Goal: Task Accomplishment & Management: Complete application form

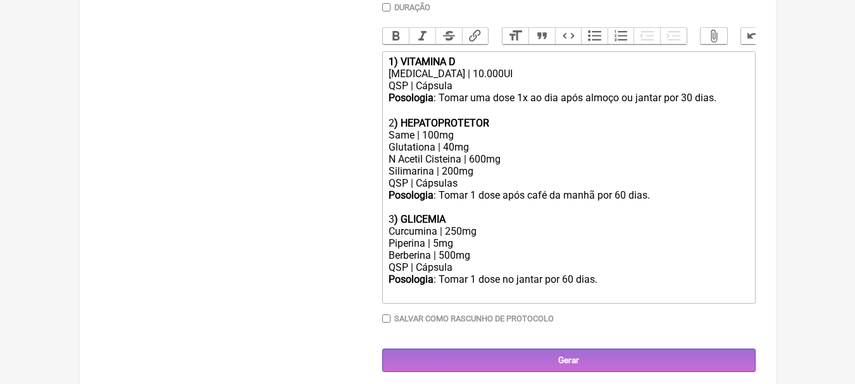
scroll to position [380, 0]
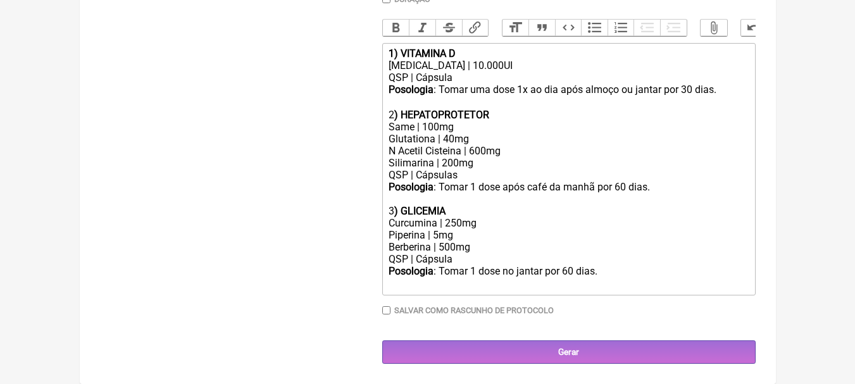
click at [454, 72] on div "[MEDICAL_DATA] | 10.000UI" at bounding box center [569, 65] width 360 height 12
click at [464, 84] on div "QSP | Cápsula" at bounding box center [569, 78] width 360 height 12
click at [529, 84] on div "QSP | Cápsula Oleosa" at bounding box center [569, 78] width 360 height 12
click at [689, 97] on div "Posologia : Tomar uma dose 1x ao dia após almoço ou jantar por 30 dias. ㅤ" at bounding box center [569, 90] width 360 height 13
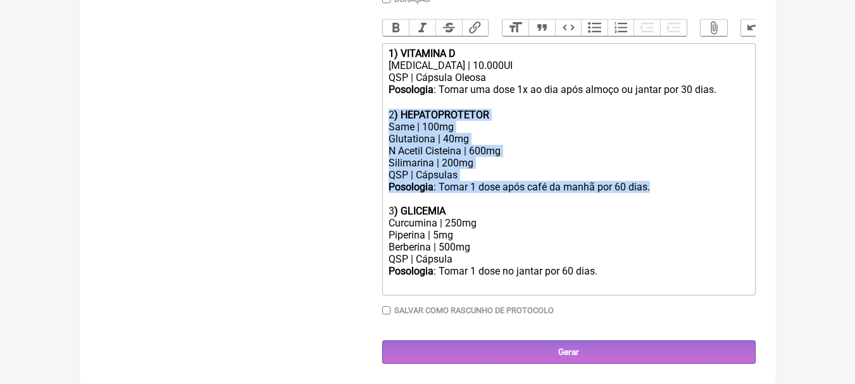
drag, startPoint x: 661, startPoint y: 194, endPoint x: 349, endPoint y: 120, distance: 320.6
click at [349, 120] on form "Buscar Protocolos Formulas Suplementos / Cosméticos Paciente [PERSON_NAME] Da C…" at bounding box center [428, 68] width 656 height 591
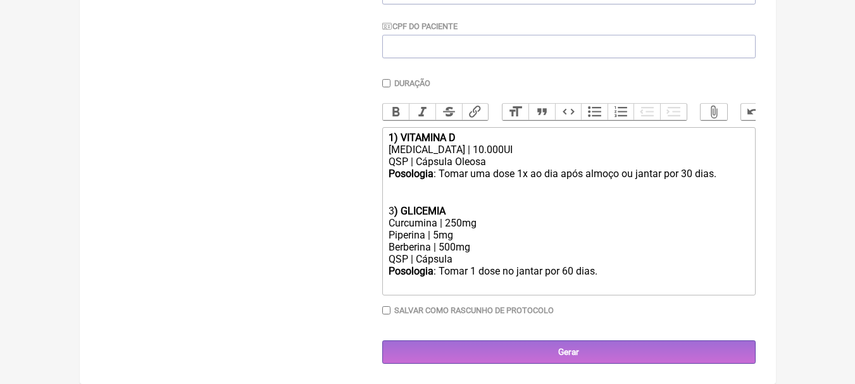
scroll to position [293, 0]
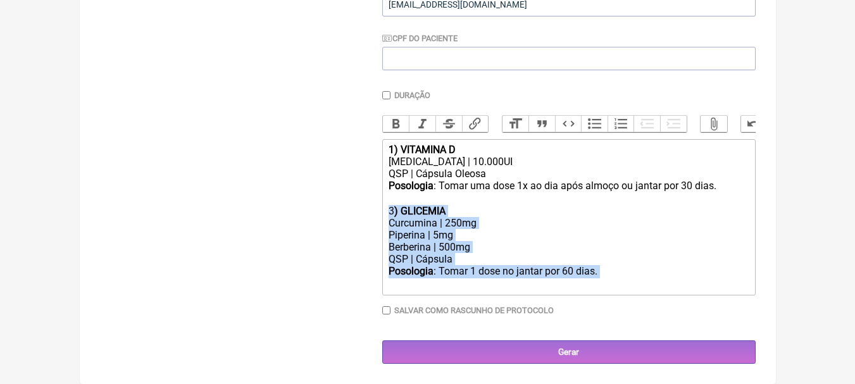
drag, startPoint x: 608, startPoint y: 272, endPoint x: 367, endPoint y: 208, distance: 248.9
click at [367, 208] on form "Buscar Protocolos Formulas Suplementos / Cosméticos Paciente [PERSON_NAME] Da C…" at bounding box center [428, 117] width 656 height 494
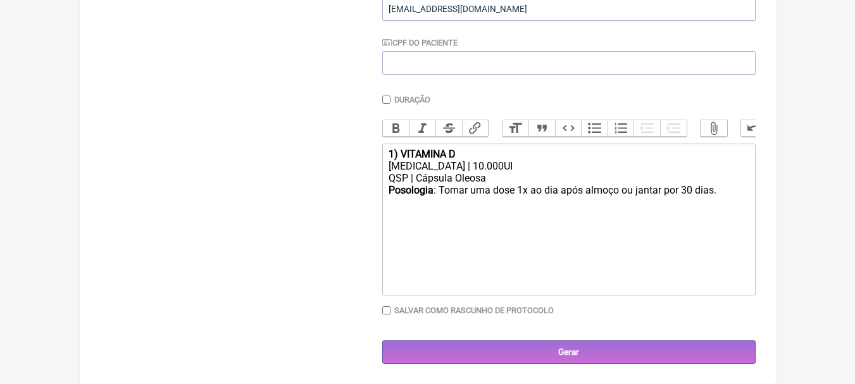
scroll to position [289, 0]
type trix-editor "<div><strong>1) VITAMINA D</strong></div><div>[MEDICAL_DATA] | 10.000UI</div><d…"
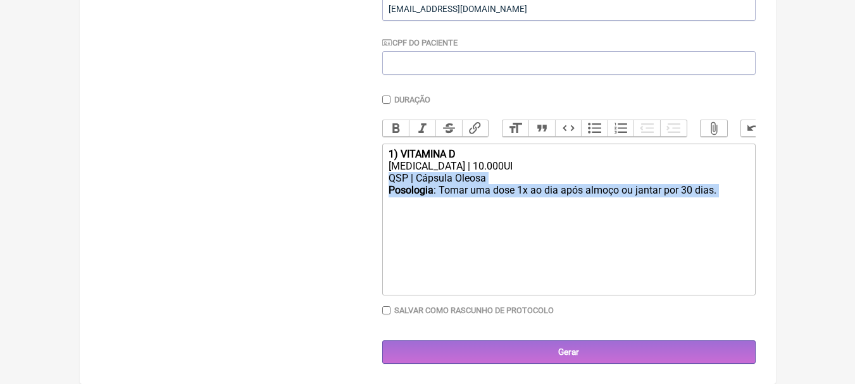
drag, startPoint x: 630, startPoint y: 206, endPoint x: 624, endPoint y: 213, distance: 9.4
click at [628, 213] on trix-editor "1) VITAMINA D [MEDICAL_DATA] | 10.000UI QSP | Cápsula Oleosa Posologia : Tomar …" at bounding box center [568, 220] width 373 height 152
click at [624, 213] on trix-editor "1) VITAMINA D [MEDICAL_DATA] | 10.000UI QSP | Cápsula Oleosa Posologia : Tomar …" at bounding box center [568, 220] width 373 height 152
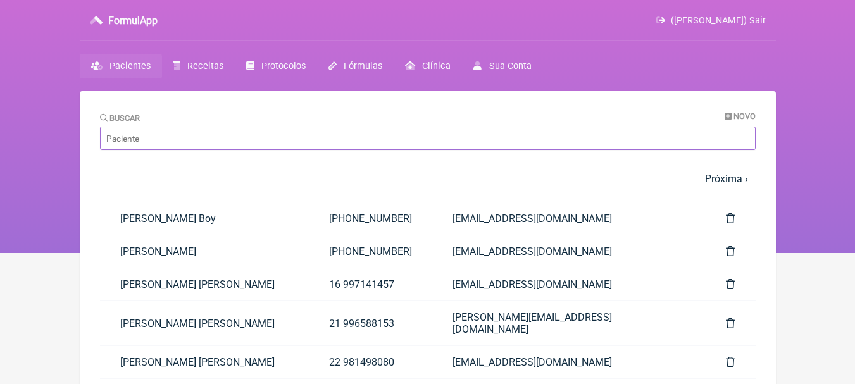
click at [314, 137] on input "Buscar" at bounding box center [428, 138] width 656 height 23
type input "leonam"
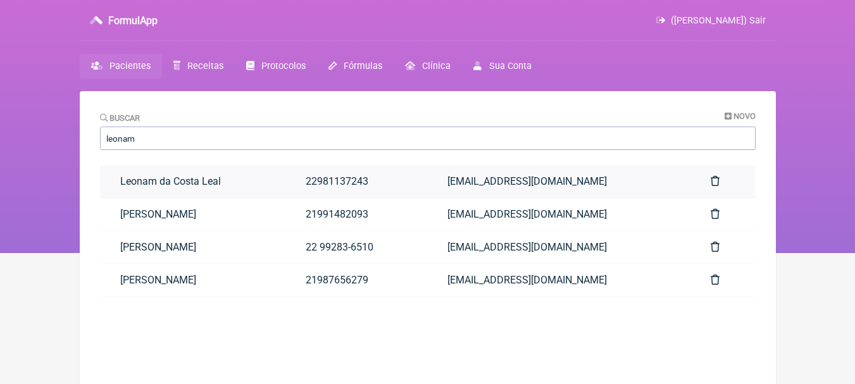
click at [269, 186] on link "Leonam da Costa Leal" at bounding box center [192, 181] width 185 height 32
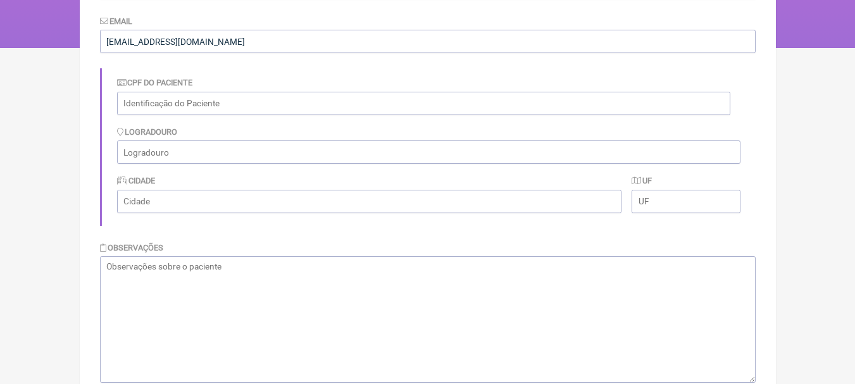
scroll to position [380, 0]
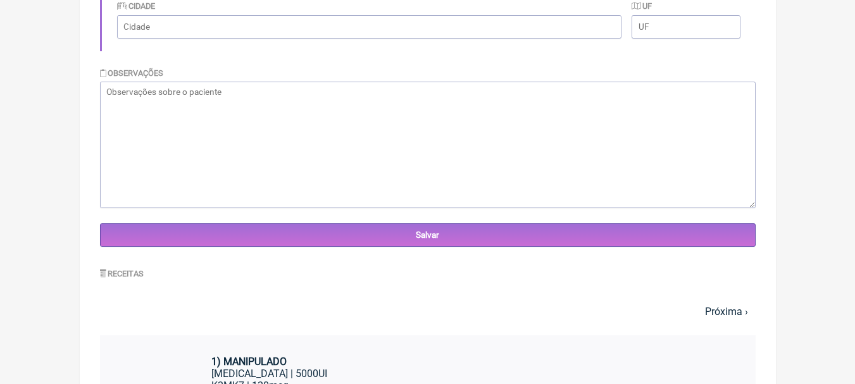
click at [348, 365] on div "1) MANIPULADO" at bounding box center [440, 362] width 459 height 12
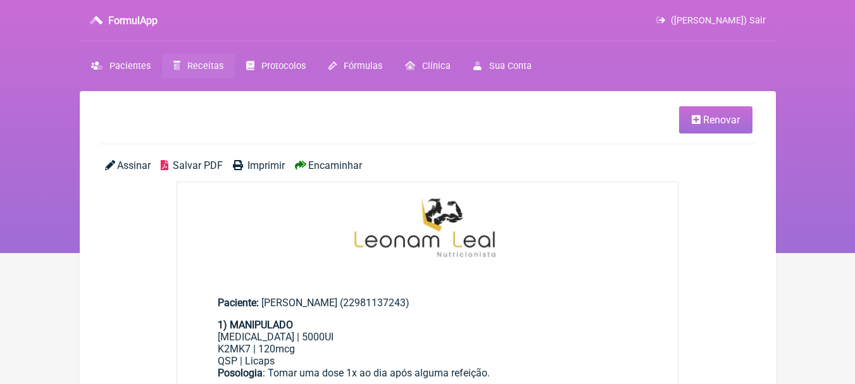
click at [688, 125] on link "Renovar" at bounding box center [715, 119] width 73 height 27
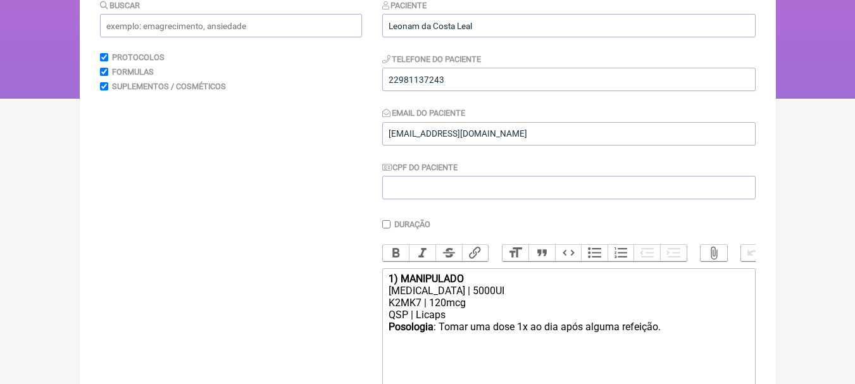
scroll to position [289, 0]
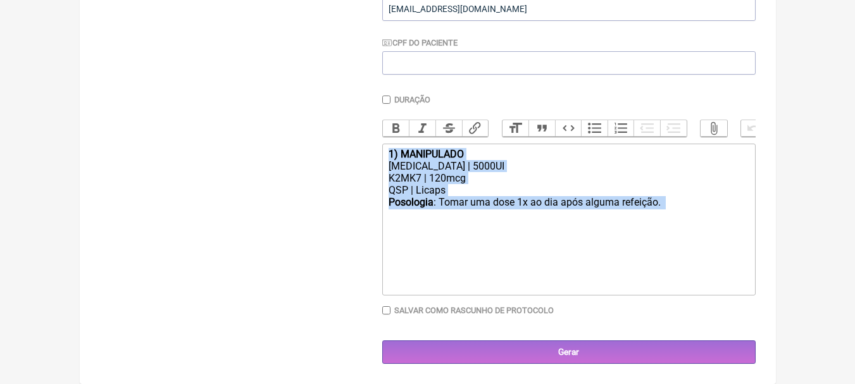
drag, startPoint x: 713, startPoint y: 213, endPoint x: 159, endPoint y: 35, distance: 581.7
click at [158, 36] on form "Buscar Protocolos Formulas Suplementos / Cosméticos Paciente Leonam da Costa Le…" at bounding box center [428, 119] width 656 height 491
type trix-editor "<div><strong>1) MANIPULADO</strong></div><div>Colecalciferol | 5000UI</div><div…"
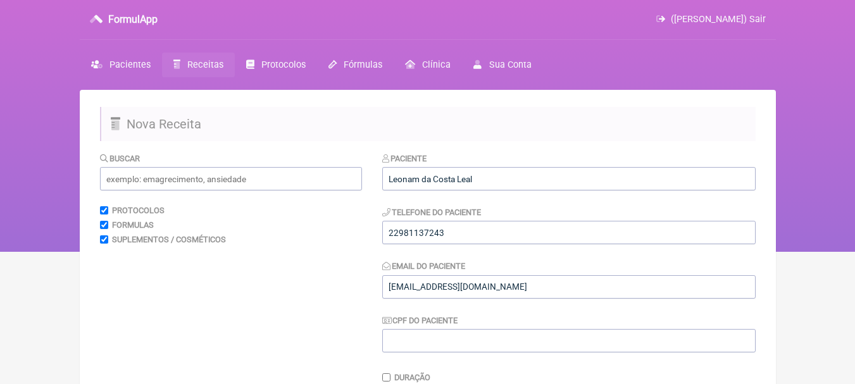
scroll to position [0, 0]
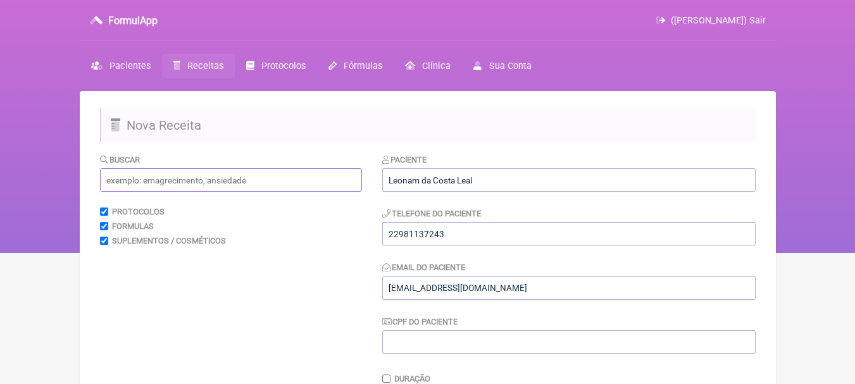
click at [173, 168] on input "text" at bounding box center [231, 179] width 262 height 23
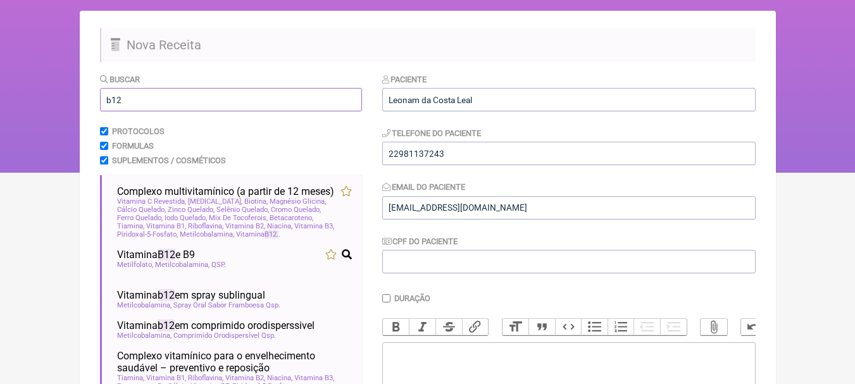
scroll to position [190, 0]
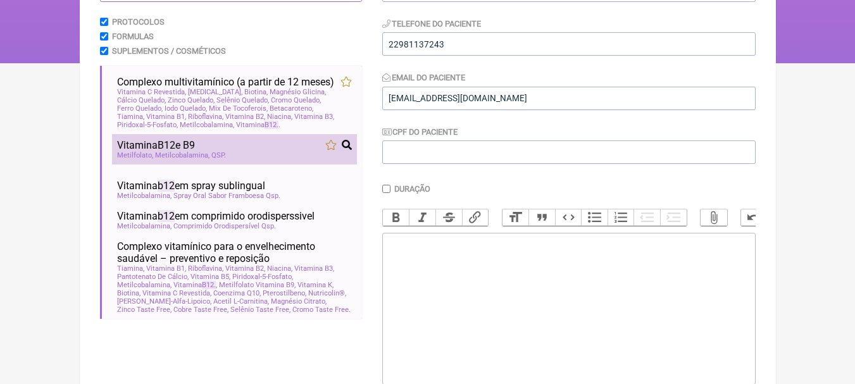
type input "b12"
click at [235, 160] on div "Metilfolato Metilcobalamina QSP" at bounding box center [234, 155] width 235 height 8
